Goal: Task Accomplishment & Management: Use online tool/utility

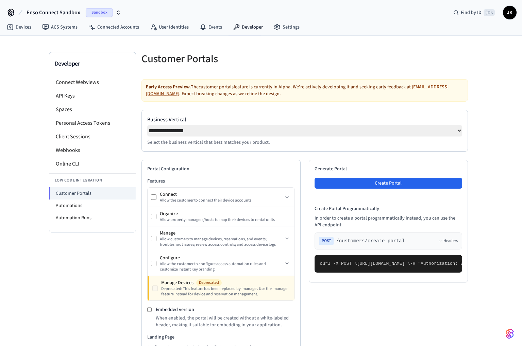
select select "**********"
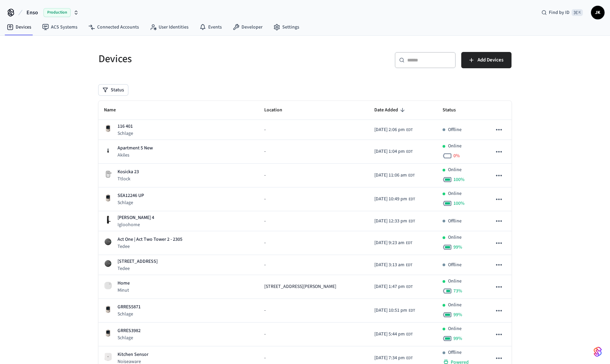
click at [71, 13] on div "Production" at bounding box center [60, 12] width 35 height 9
click at [87, 58] on span "Sandbox" at bounding box center [87, 56] width 27 height 9
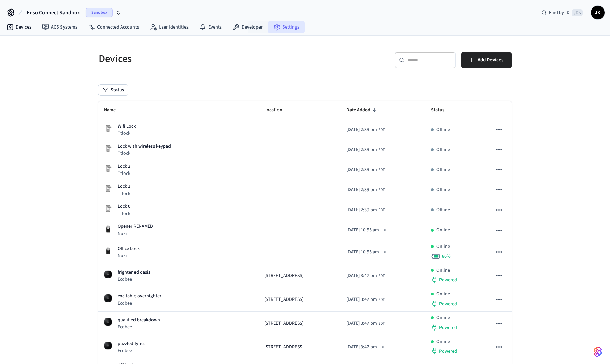
click at [277, 25] on link "Settings" at bounding box center [286, 27] width 37 height 12
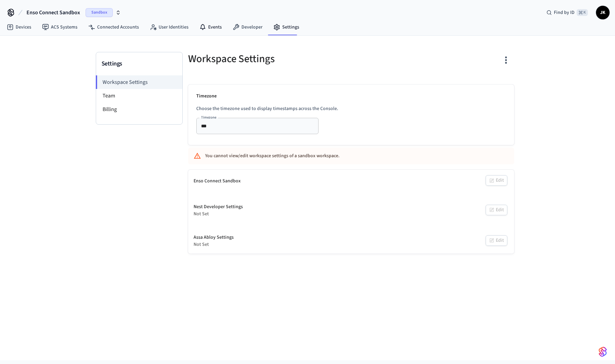
click at [246, 20] on nav "Devices ACS Systems Connected Accounts User Identities Events Developer Settings" at bounding box center [152, 28] width 303 height 16
click at [246, 25] on link "Developer" at bounding box center [247, 27] width 41 height 12
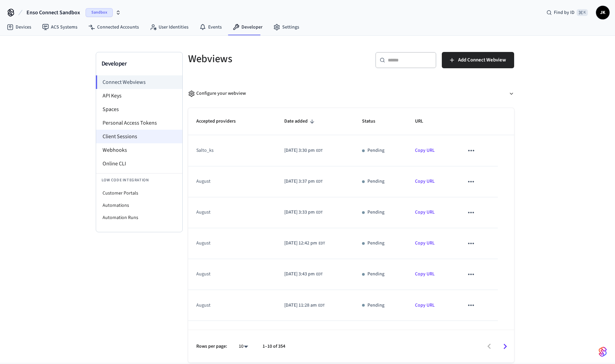
click at [141, 138] on li "Client Sessions" at bounding box center [139, 137] width 86 height 14
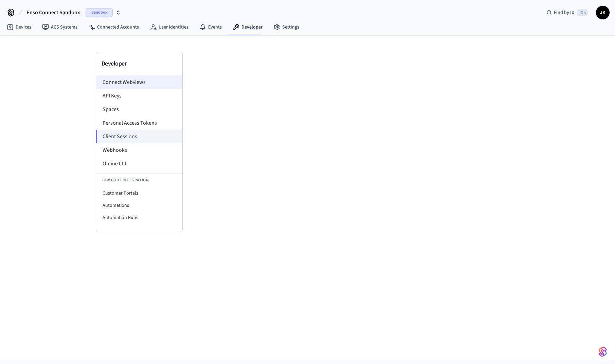
click at [148, 80] on li "Connect Webviews" at bounding box center [139, 82] width 86 height 14
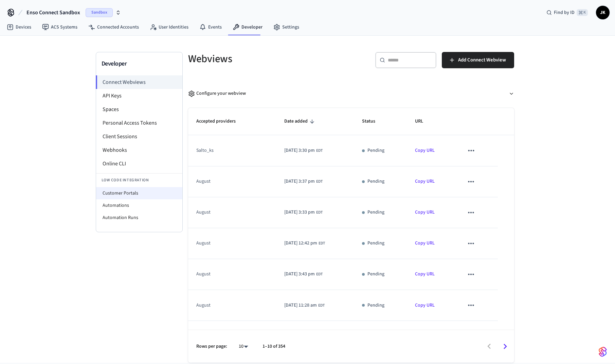
click at [134, 196] on li "Customer Portals" at bounding box center [139, 193] width 86 height 12
select select "**********"
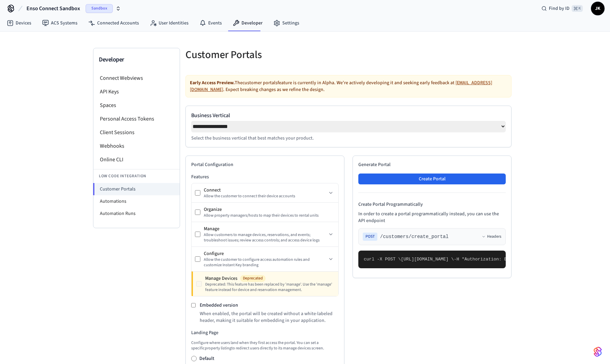
scroll to position [8, 0]
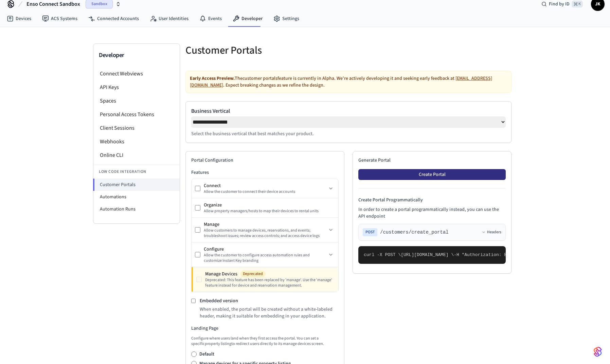
click at [424, 177] on button "Create Portal" at bounding box center [431, 174] width 147 height 11
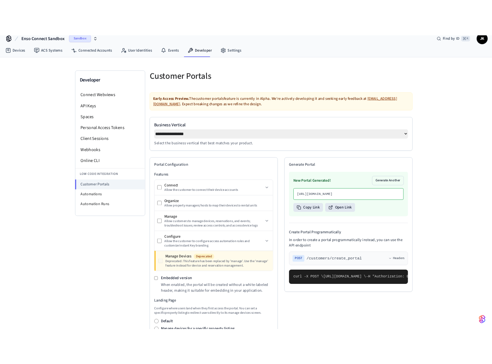
scroll to position [58, 0]
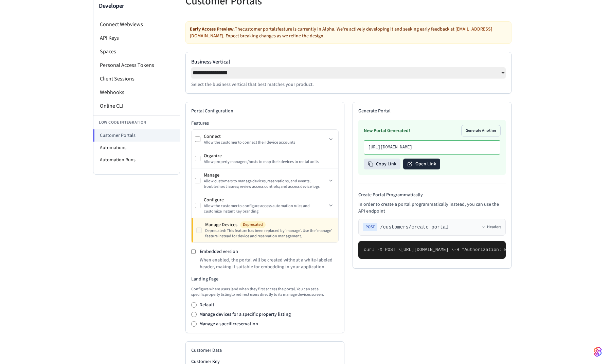
click at [416, 170] on button "Open Link" at bounding box center [421, 164] width 37 height 11
